Goal: Navigation & Orientation: Find specific page/section

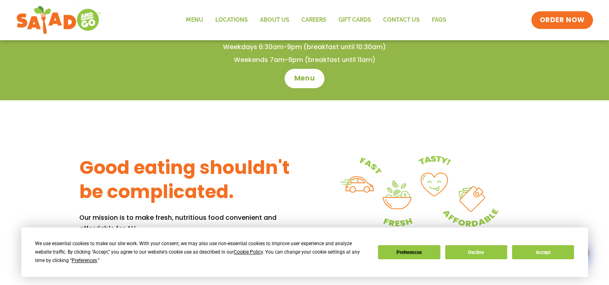
scroll to position [322, 0]
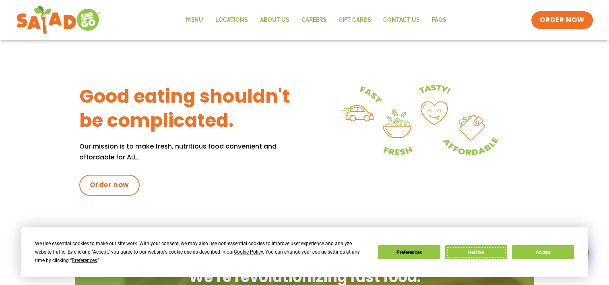
click at [474, 254] on button "Decline" at bounding box center [476, 252] width 62 height 14
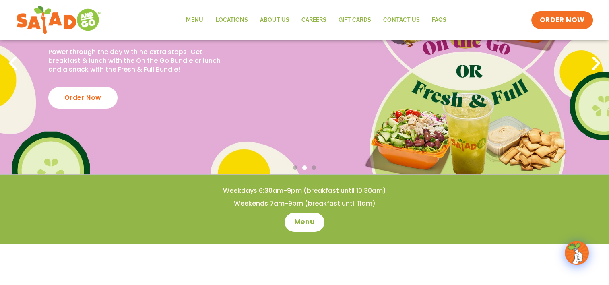
scroll to position [0, 0]
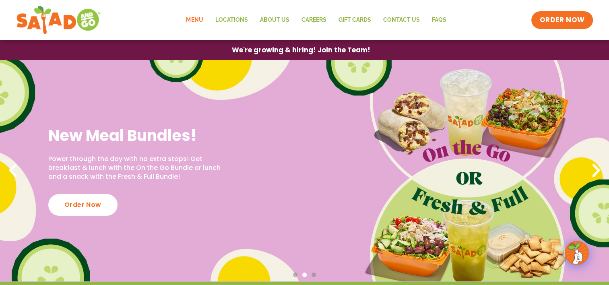
click at [199, 21] on link "Menu" at bounding box center [194, 20] width 29 height 19
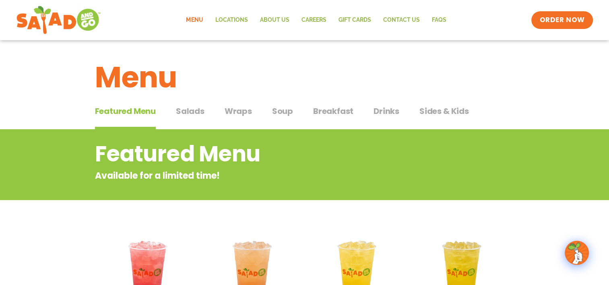
click at [187, 110] on span "Salads" at bounding box center [190, 111] width 29 height 12
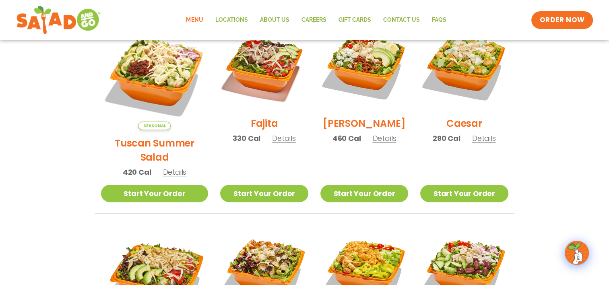
scroll to position [201, 0]
